Goal: Check status: Check status

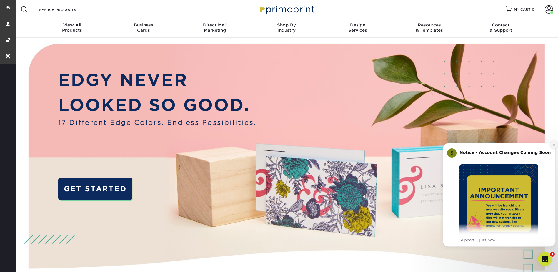
click at [552, 142] on button "Dismiss notification" at bounding box center [554, 145] width 8 height 8
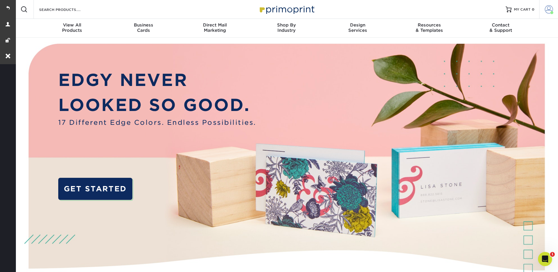
click at [551, 7] on span at bounding box center [549, 9] width 8 height 8
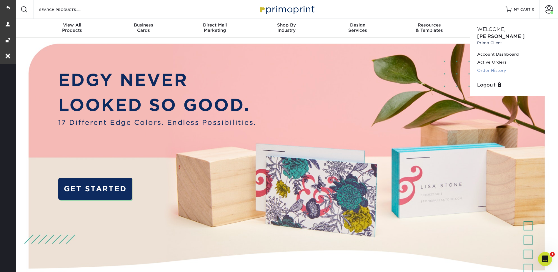
click at [493, 66] on link "Order History" at bounding box center [514, 70] width 74 height 8
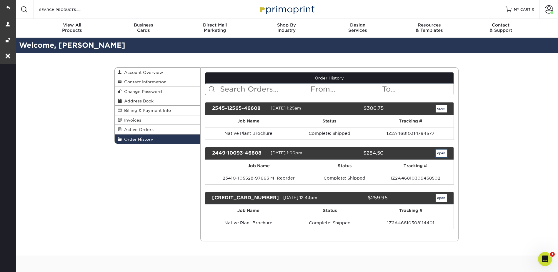
click at [440, 153] on link "open" at bounding box center [441, 153] width 11 height 8
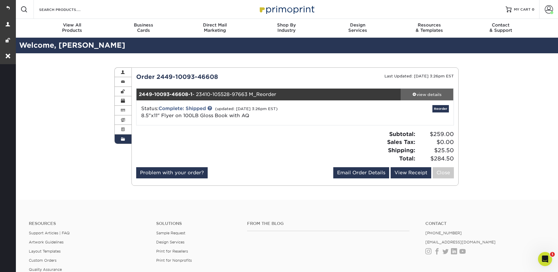
click at [428, 95] on div "view details" at bounding box center [427, 94] width 53 height 6
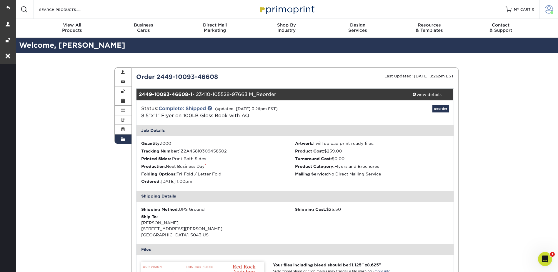
click at [549, 12] on span at bounding box center [549, 9] width 8 height 8
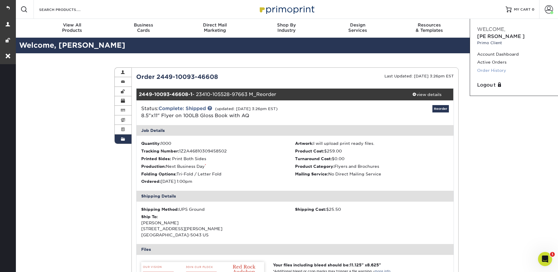
click at [496, 66] on link "Order History" at bounding box center [514, 70] width 74 height 8
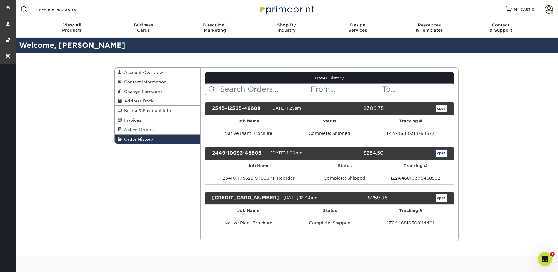
click at [441, 154] on link "open" at bounding box center [441, 153] width 11 height 8
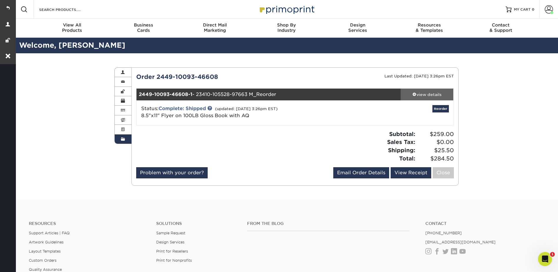
click at [421, 99] on link "view details" at bounding box center [427, 95] width 53 height 12
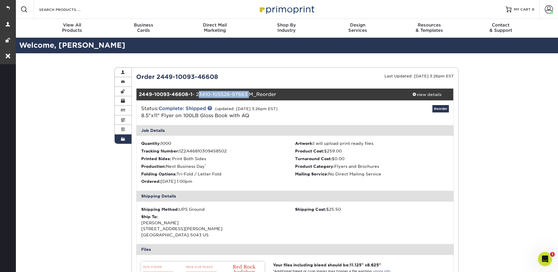
drag, startPoint x: 250, startPoint y: 94, endPoint x: 199, endPoint y: 99, distance: 51.6
click at [199, 99] on div "2449-10093-46608-1 - 23410-105528-97663 M_Reorder" at bounding box center [268, 95] width 264 height 12
copy div "23410-105528-97663"
